Goal: Check status: Check status

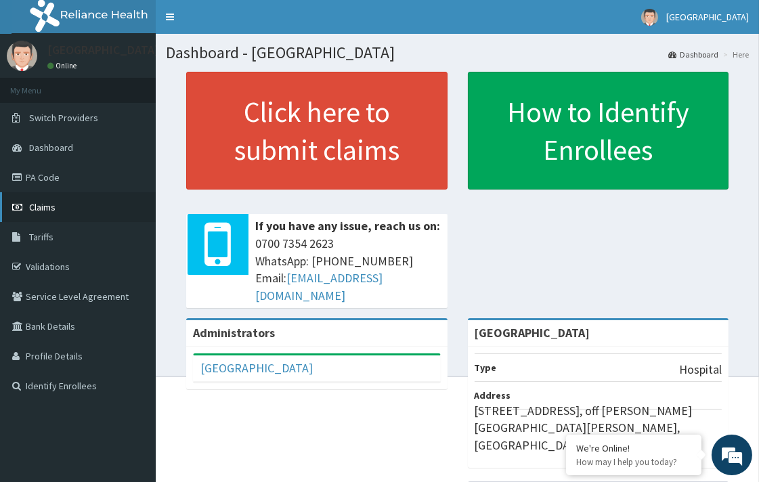
click at [60, 203] on link "Claims" at bounding box center [78, 207] width 156 height 30
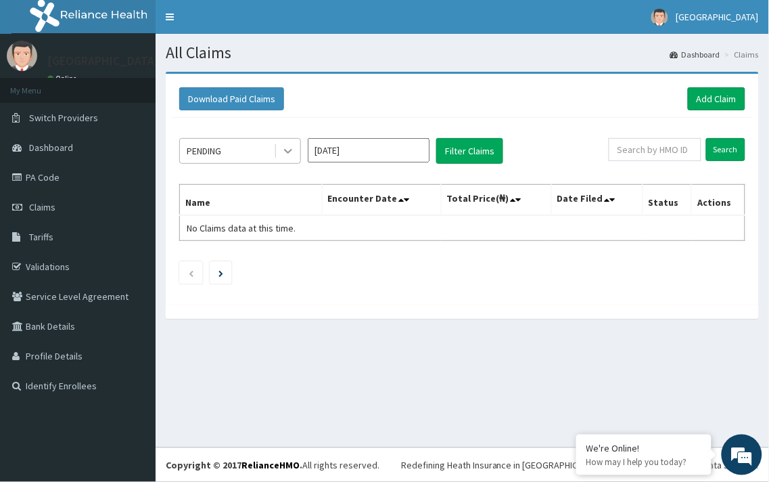
click at [279, 154] on div at bounding box center [288, 151] width 24 height 24
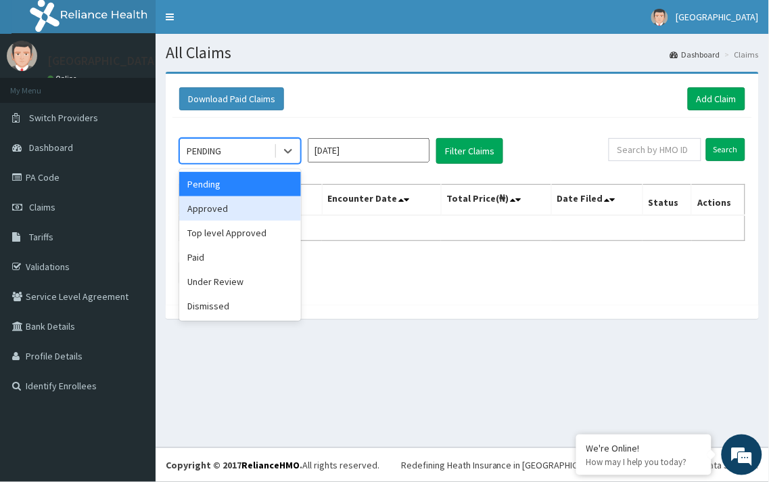
click at [280, 206] on div "Approved" at bounding box center [240, 208] width 122 height 24
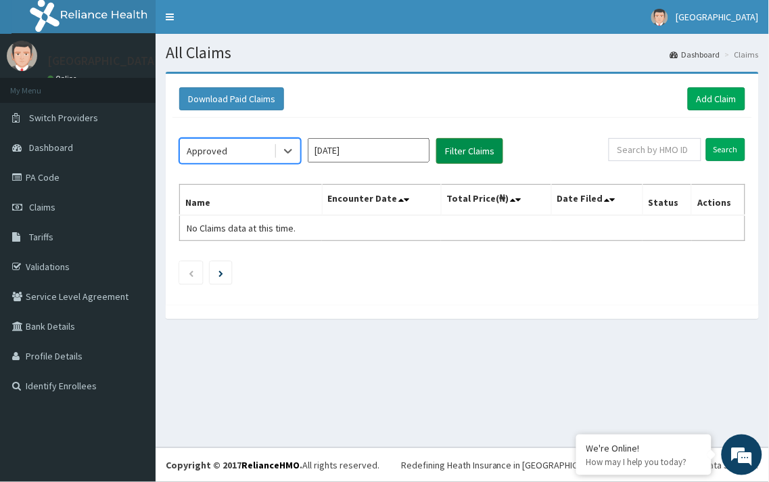
click at [441, 156] on button "Filter Claims" at bounding box center [469, 151] width 67 height 26
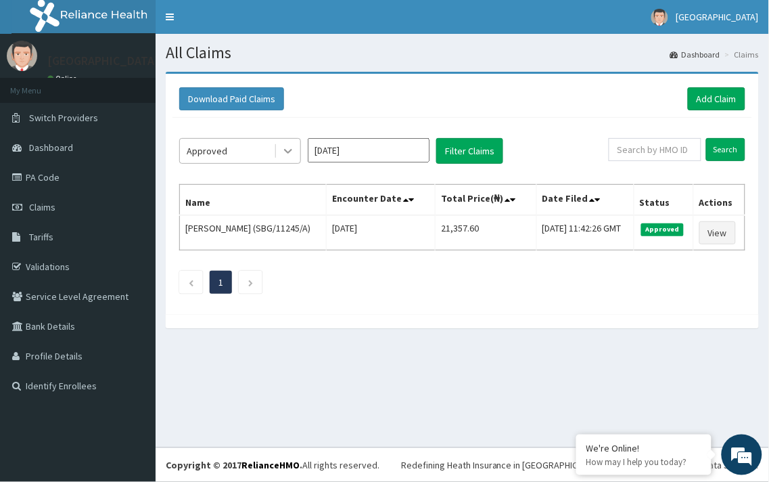
click at [279, 145] on div at bounding box center [288, 151] width 24 height 24
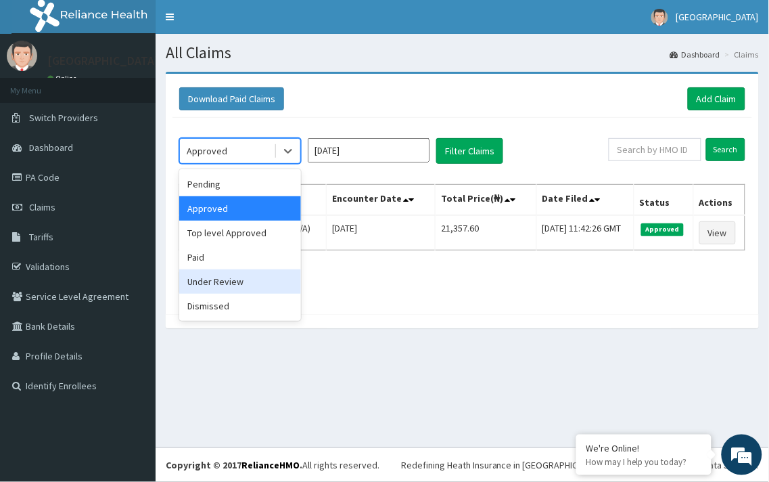
click at [248, 276] on div "Under Review" at bounding box center [240, 281] width 122 height 24
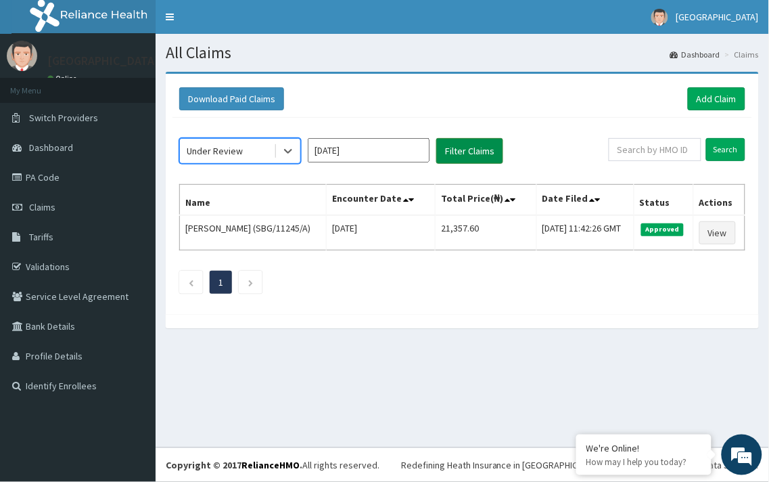
click at [462, 154] on button "Filter Claims" at bounding box center [469, 151] width 67 height 26
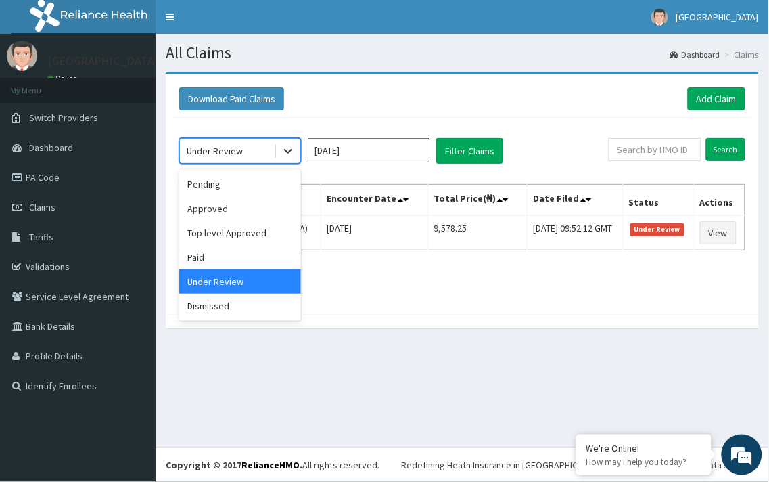
click at [279, 145] on div at bounding box center [288, 151] width 24 height 24
click at [255, 235] on div "Top level Approved" at bounding box center [240, 233] width 122 height 24
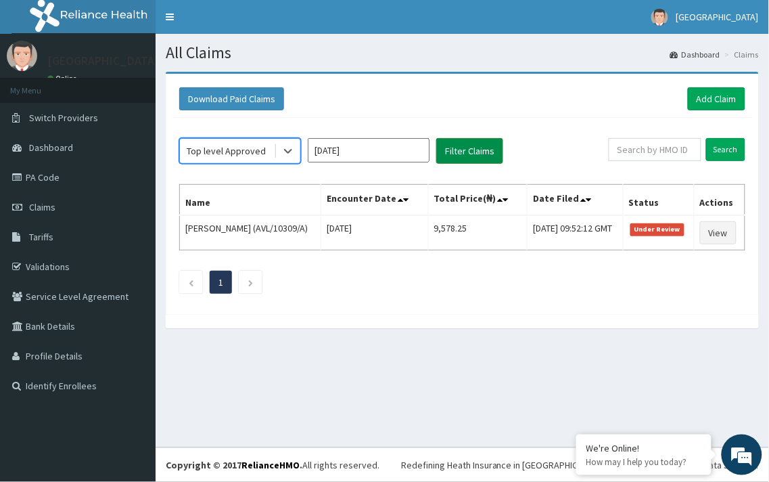
click at [451, 158] on button "Filter Claims" at bounding box center [469, 151] width 67 height 26
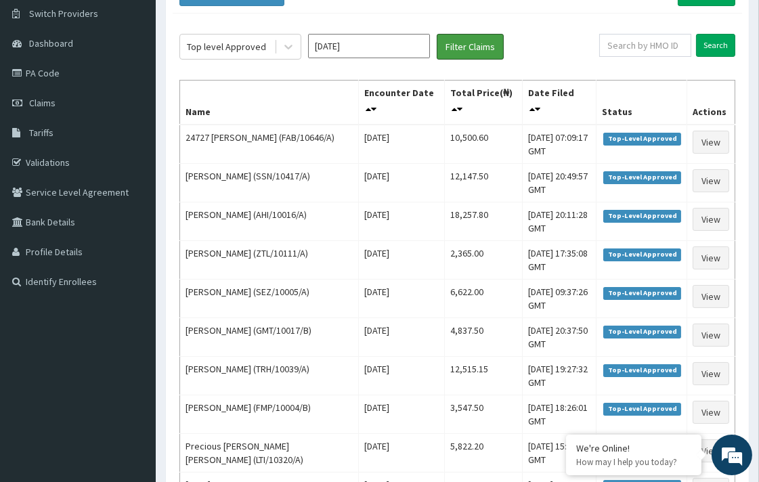
scroll to position [92, 0]
